Goal: Task Accomplishment & Management: Use online tool/utility

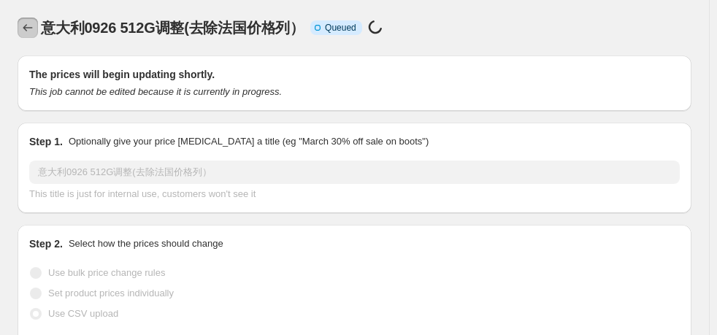
click at [37, 25] on button "Price change jobs" at bounding box center [28, 28] width 20 height 20
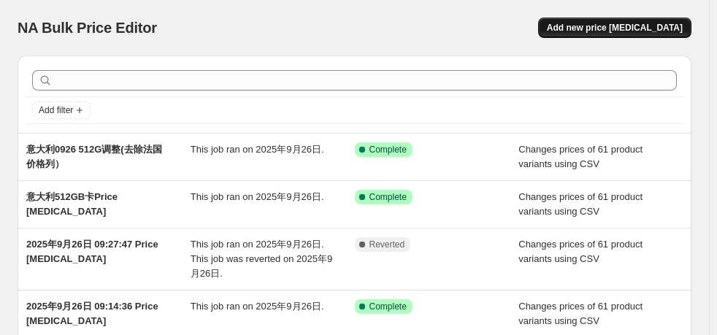
click at [628, 25] on span "Add new price [MEDICAL_DATA]" at bounding box center [615, 28] width 136 height 12
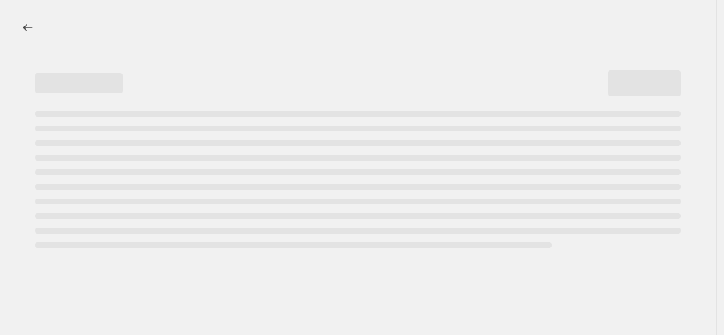
select select "percentage"
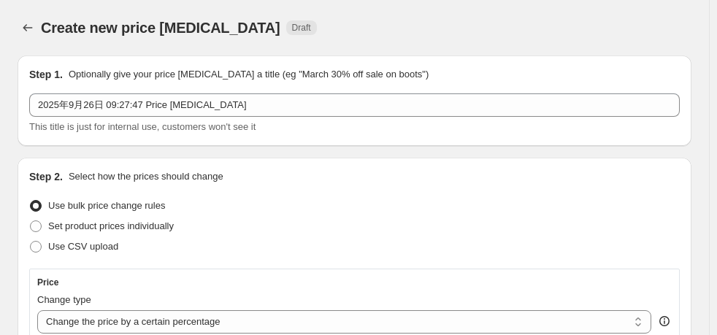
click at [33, 245] on span at bounding box center [36, 247] width 12 height 12
click at [31, 242] on input "Use CSV upload" at bounding box center [30, 241] width 1 height 1
radio input "true"
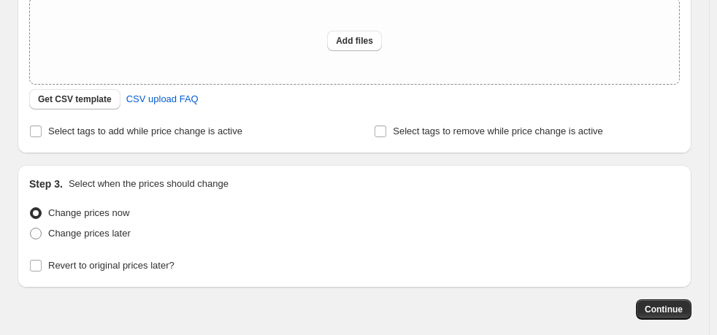
scroll to position [292, 0]
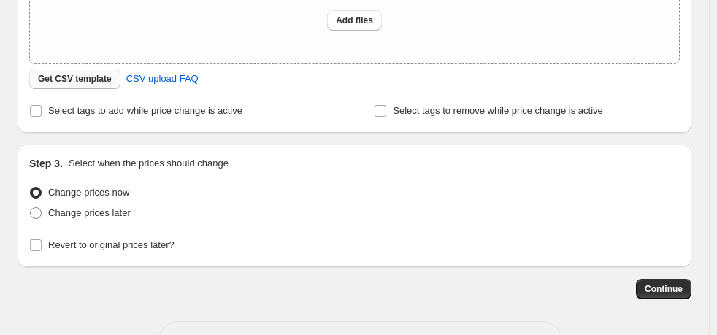
click at [92, 85] on span "Get CSV template" at bounding box center [75, 79] width 74 height 12
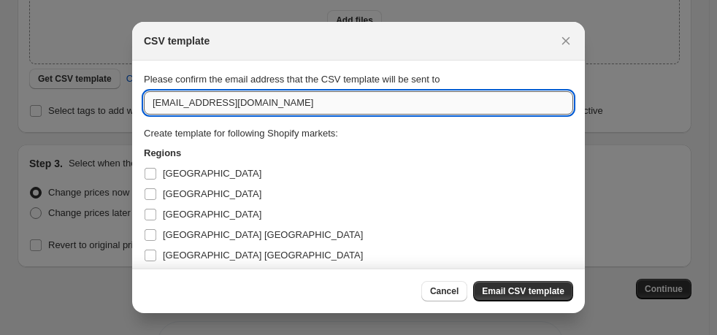
click at [204, 102] on input "[EMAIL_ADDRESS][DOMAIN_NAME]" at bounding box center [358, 102] width 429 height 23
drag, startPoint x: 302, startPoint y: 98, endPoint x: -19, endPoint y: 88, distance: 321.5
click at [0, 88] on html "Home Settings Plans Skip to content Create new price [MEDICAL_DATA]. This page …" at bounding box center [358, 167] width 717 height 335
type input "[EMAIL_ADDRESS][DOMAIN_NAME]"
click at [177, 234] on span "[GEOGRAPHIC_DATA] [GEOGRAPHIC_DATA]" at bounding box center [263, 234] width 200 height 11
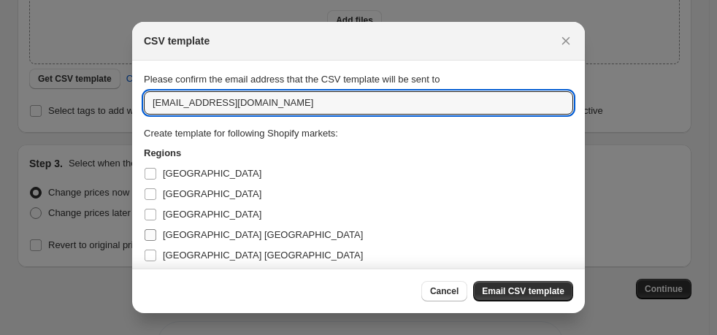
click at [156, 234] on input "[GEOGRAPHIC_DATA] [GEOGRAPHIC_DATA]" at bounding box center [151, 235] width 12 height 12
checkbox input "true"
drag, startPoint x: 178, startPoint y: 111, endPoint x: 231, endPoint y: 112, distance: 52.6
click at [231, 112] on input "[EMAIL_ADDRESS][DOMAIN_NAME]" at bounding box center [358, 102] width 429 height 23
click at [292, 102] on input "[EMAIL_ADDRESS][DOMAIN_NAME]" at bounding box center [358, 102] width 429 height 23
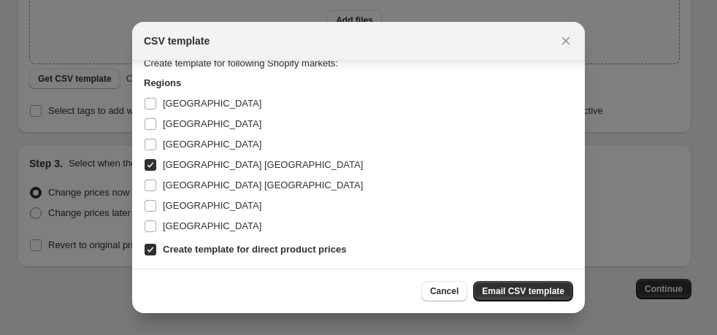
scroll to position [72, 0]
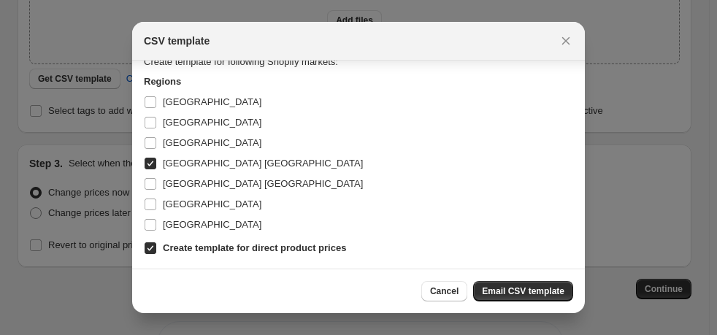
click at [206, 251] on b "Create template for direct product prices" at bounding box center [254, 247] width 183 height 11
click at [156, 251] on input "Create template for direct product prices" at bounding box center [151, 248] width 12 height 12
checkbox input "false"
click at [199, 169] on span "[GEOGRAPHIC_DATA] [GEOGRAPHIC_DATA]" at bounding box center [263, 163] width 200 height 15
click at [156, 169] on input "[GEOGRAPHIC_DATA] [GEOGRAPHIC_DATA]" at bounding box center [151, 164] width 12 height 12
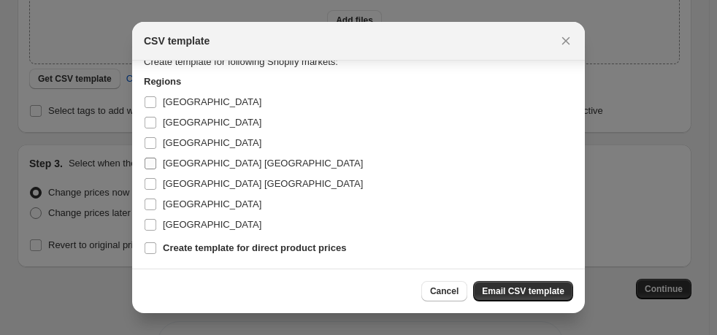
checkbox input "false"
click at [174, 126] on span "[GEOGRAPHIC_DATA]" at bounding box center [212, 122] width 99 height 11
click at [156, 126] on input "[GEOGRAPHIC_DATA]" at bounding box center [151, 123] width 12 height 12
checkbox input "true"
click at [510, 294] on span "Email CSV template" at bounding box center [523, 292] width 83 height 12
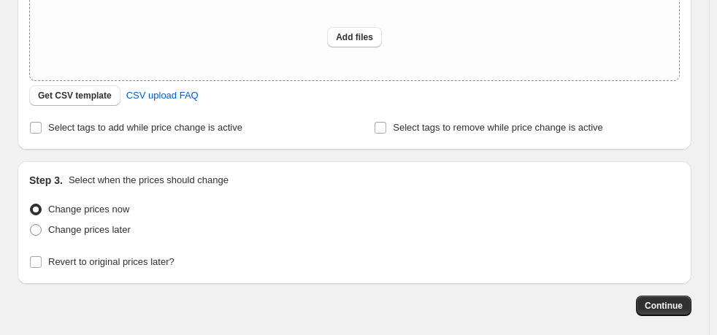
scroll to position [0, 0]
